Goal: Task Accomplishment & Management: Use online tool/utility

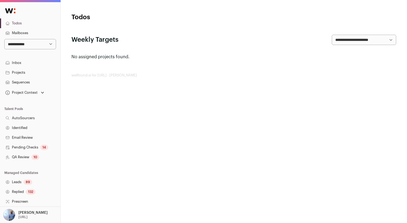
click at [36, 45] on select "**********" at bounding box center [30, 44] width 52 height 10
select select "*"
click at [4, 39] on select "**********" at bounding box center [30, 44] width 52 height 10
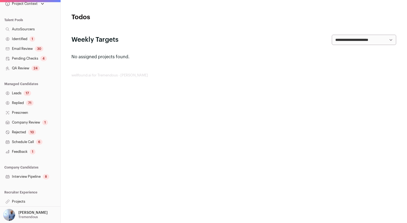
click at [21, 199] on link "Projects" at bounding box center [30, 201] width 60 height 10
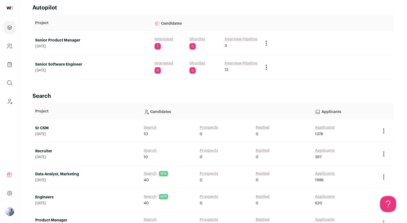
scroll to position [20, 0]
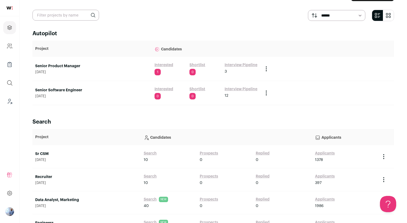
click at [56, 87] on td "Senior Software Engineer [DATE]" at bounding box center [91, 93] width 119 height 24
click at [56, 92] on link "Senior Software Engineer" at bounding box center [92, 89] width 114 height 5
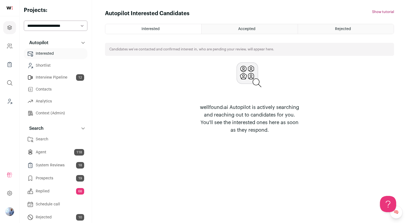
scroll to position [38, 0]
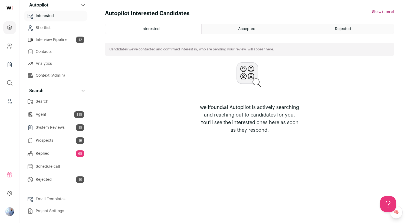
click at [64, 152] on link "Replied 68" at bounding box center [56, 153] width 64 height 11
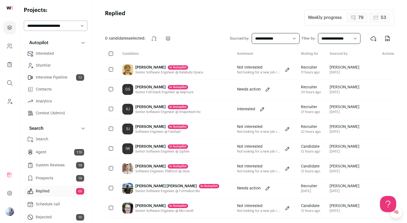
click at [150, 110] on div "[PERSON_NAME] in [GEOGRAPHIC_DATA]" at bounding box center [167, 106] width 65 height 5
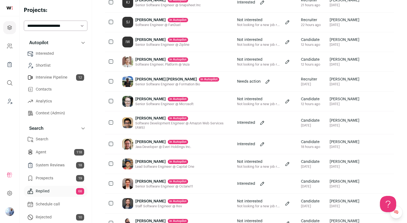
scroll to position [115, 0]
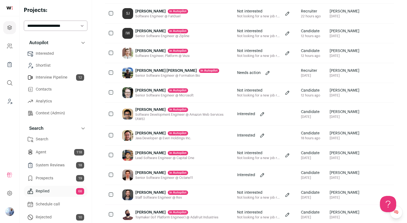
click at [149, 93] on div "Mitchell Rysavy in Autopilot" at bounding box center [164, 90] width 58 height 5
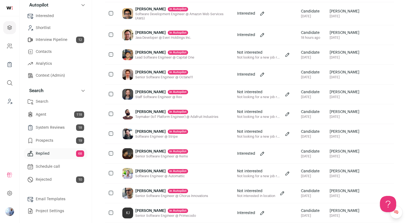
scroll to position [0, 0]
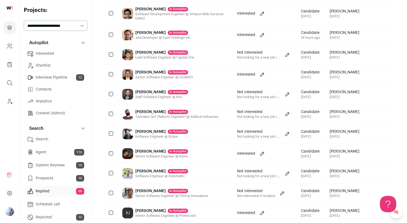
click at [52, 79] on link "Interview Pipeline 12" at bounding box center [56, 77] width 64 height 11
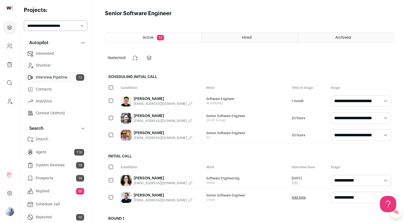
click at [139, 100] on link "Alexander Choi" at bounding box center [163, 98] width 59 height 5
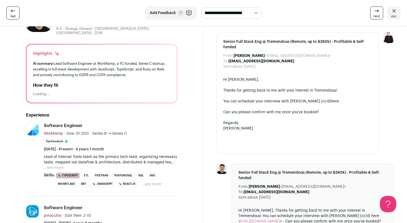
scroll to position [50, 0]
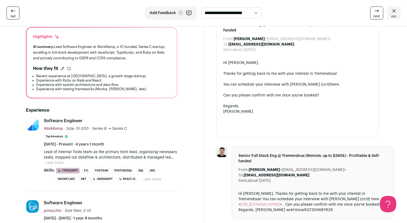
click at [145, 176] on button "...see more" at bounding box center [152, 178] width 20 height 5
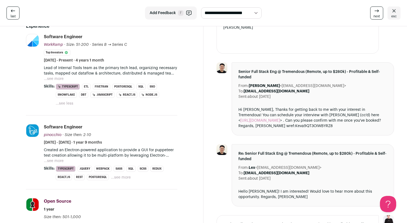
scroll to position [162, 0]
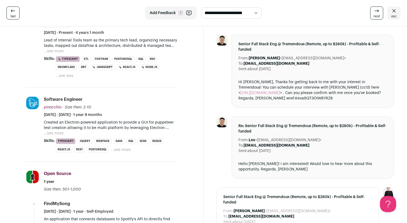
click at [124, 147] on button "...see more" at bounding box center [121, 149] width 20 height 5
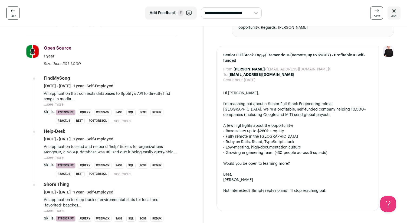
scroll to position [274, 0]
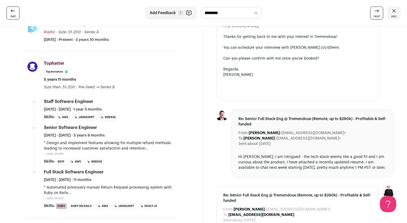
scroll to position [181, 0]
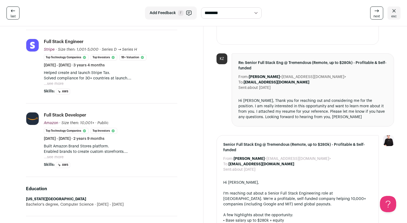
scroll to position [225, 0]
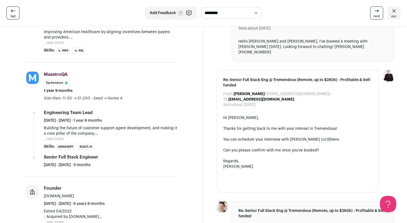
click at [153, 139] on div "Building the future of customer support agent development, and making it a core…" at bounding box center [110, 133] width 133 height 16
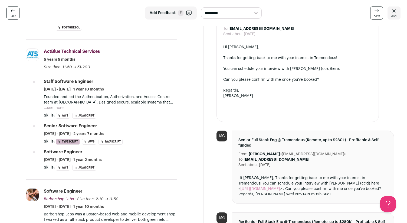
scroll to position [268, 0]
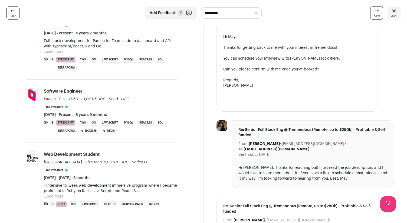
scroll to position [179, 0]
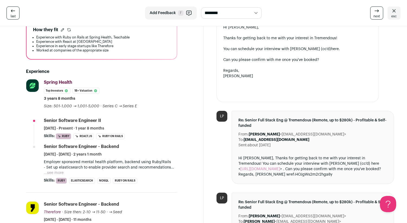
scroll to position [80, 0]
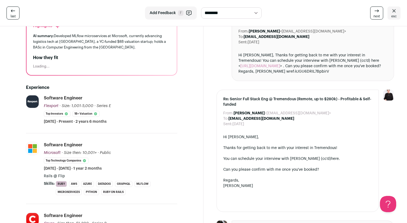
scroll to position [59, 0]
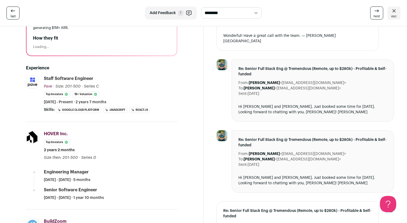
scroll to position [105, 0]
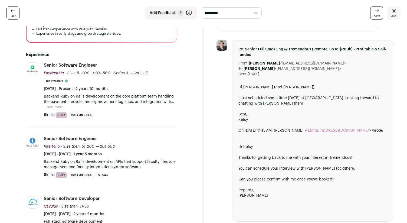
scroll to position [94, 0]
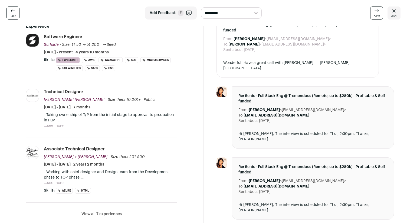
scroll to position [149, 0]
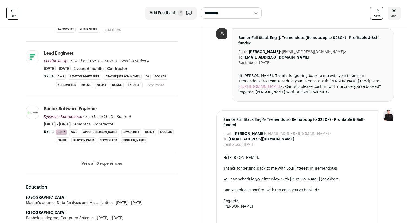
scroll to position [162, 0]
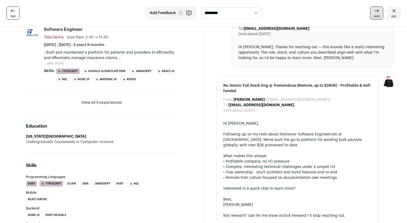
scroll to position [280, 0]
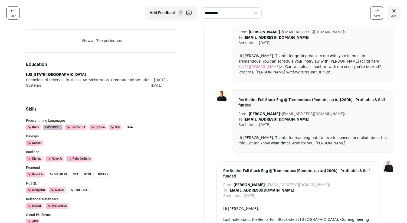
scroll to position [386, 0]
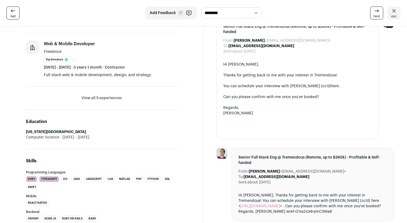
scroll to position [251, 0]
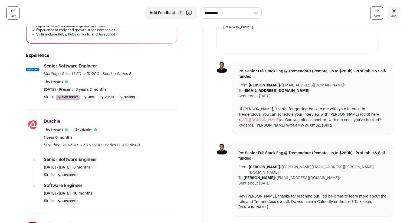
scroll to position [263, 0]
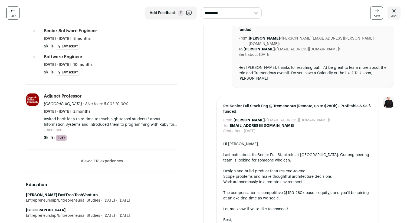
click at [60, 127] on button "...see more" at bounding box center [54, 129] width 20 height 5
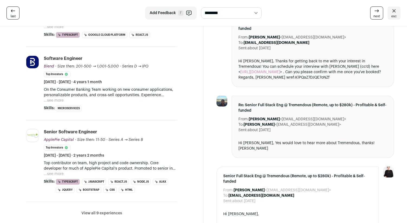
scroll to position [141, 0]
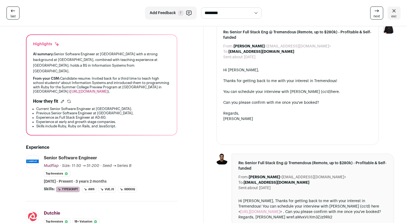
scroll to position [79, 0]
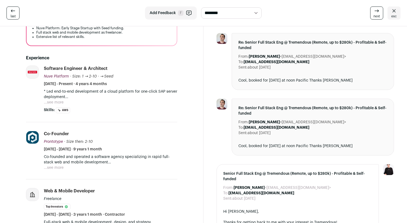
scroll to position [108, 0]
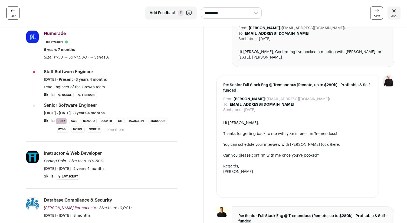
scroll to position [133, 0]
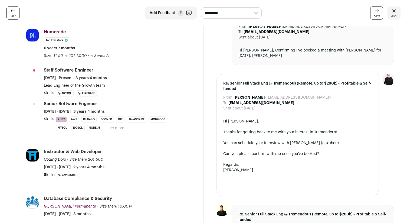
click at [398, 19] on link "esc" at bounding box center [394, 12] width 13 height 13
click at [395, 15] on span "esc" at bounding box center [393, 16] width 5 height 4
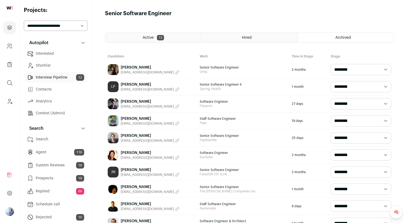
click at [151, 39] on span "Active" at bounding box center [148, 38] width 11 height 4
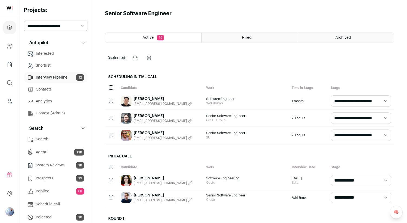
click at [143, 100] on link "Alexander Choi" at bounding box center [163, 98] width 59 height 5
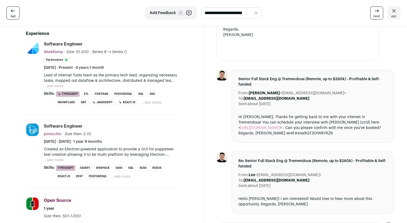
scroll to position [141, 0]
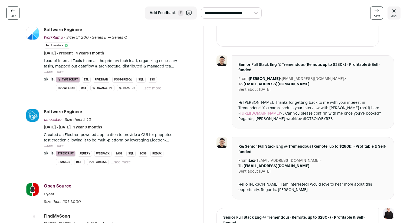
click at [145, 86] on button "...see more" at bounding box center [152, 88] width 20 height 5
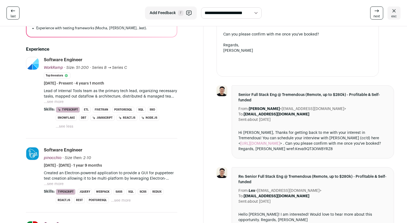
scroll to position [109, 0]
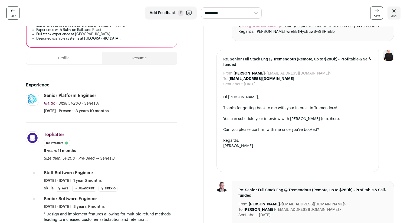
scroll to position [98, 0]
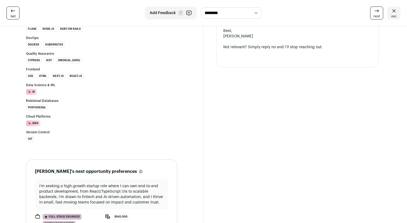
scroll to position [555, 0]
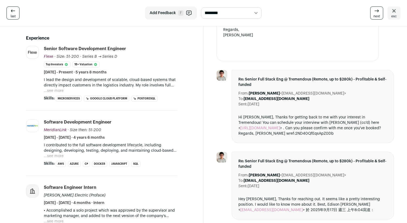
scroll to position [119, 0]
